Goal: Transaction & Acquisition: Register for event/course

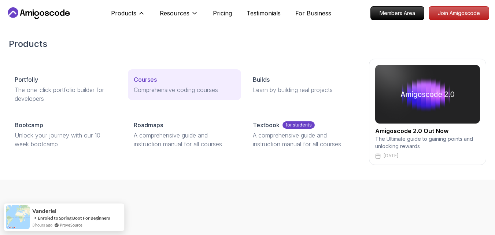
click at [151, 75] on p "Courses" at bounding box center [145, 79] width 23 height 9
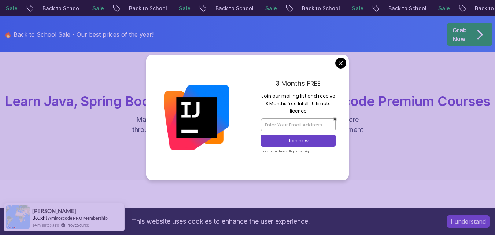
scroll to position [56, 0]
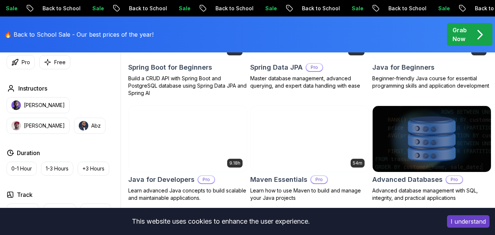
scroll to position [408, 0]
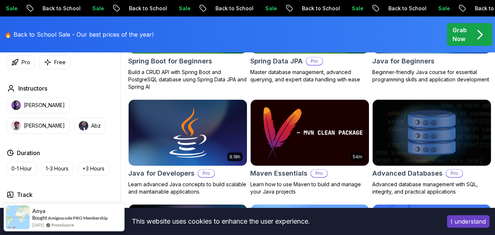
click at [178, 122] on img at bounding box center [188, 133] width 124 height 70
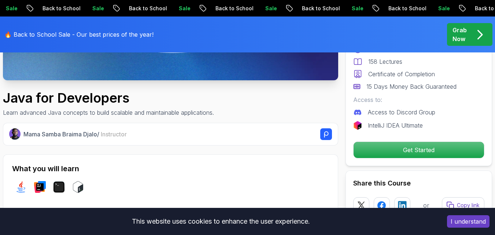
scroll to position [310, 0]
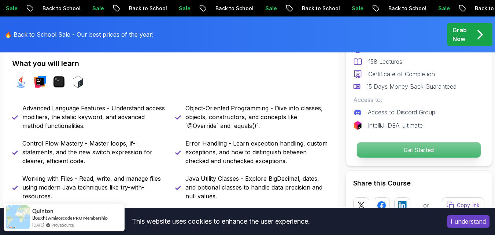
click at [388, 146] on p "Get Started" at bounding box center [419, 149] width 124 height 15
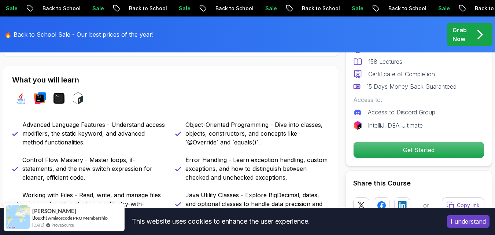
scroll to position [175, 0]
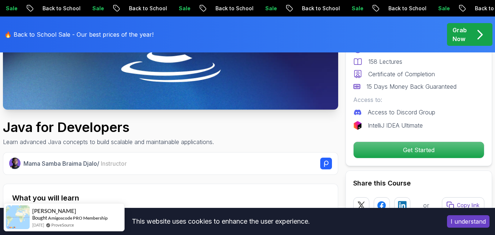
click at [174, 78] on img at bounding box center [170, 15] width 335 height 189
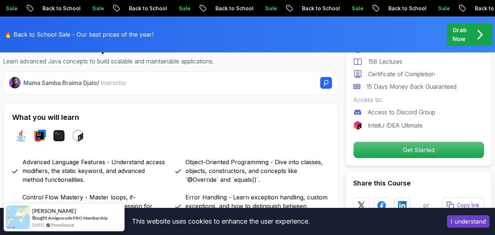
scroll to position [299, 0]
